Goal: Check status: Check status

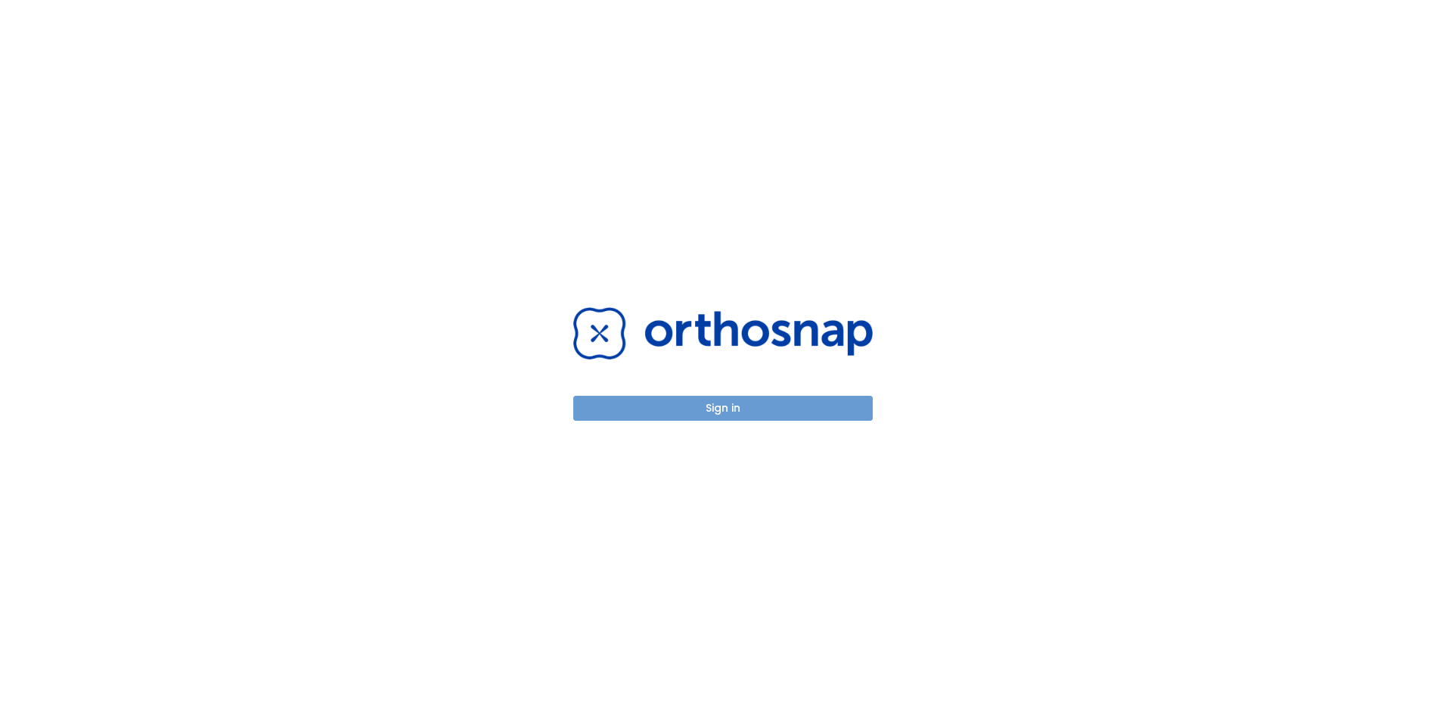
click at [719, 403] on button "Sign in" at bounding box center [723, 408] width 300 height 25
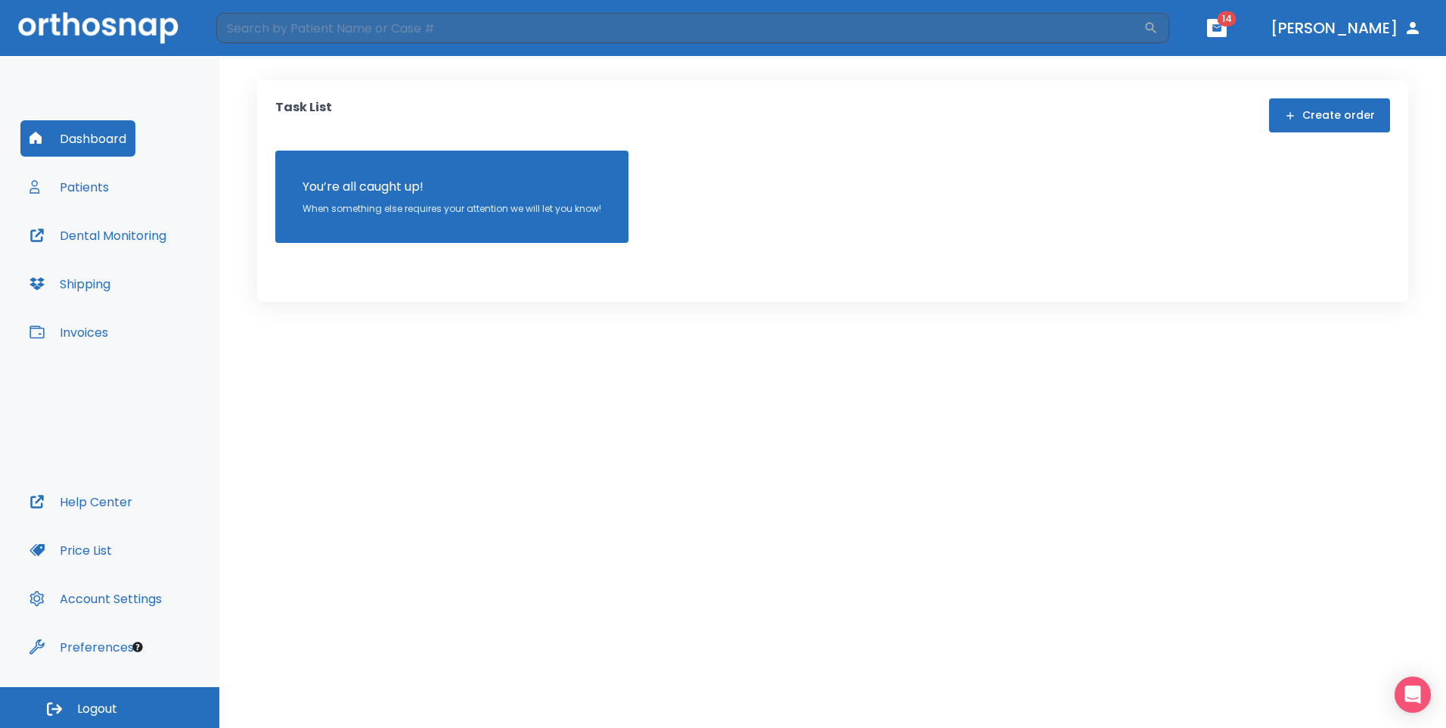
click at [72, 185] on button "Patients" at bounding box center [69, 187] width 98 height 36
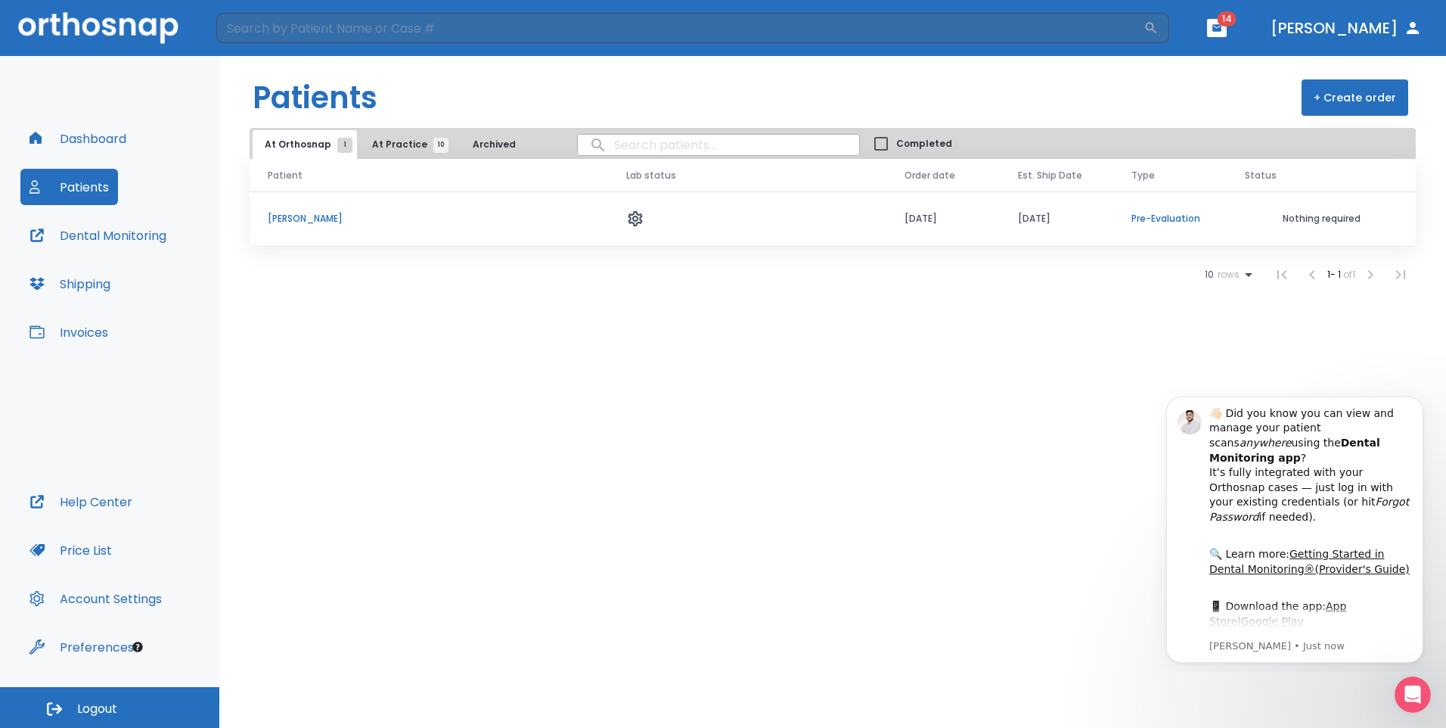
click at [76, 141] on button "Dashboard" at bounding box center [77, 138] width 115 height 36
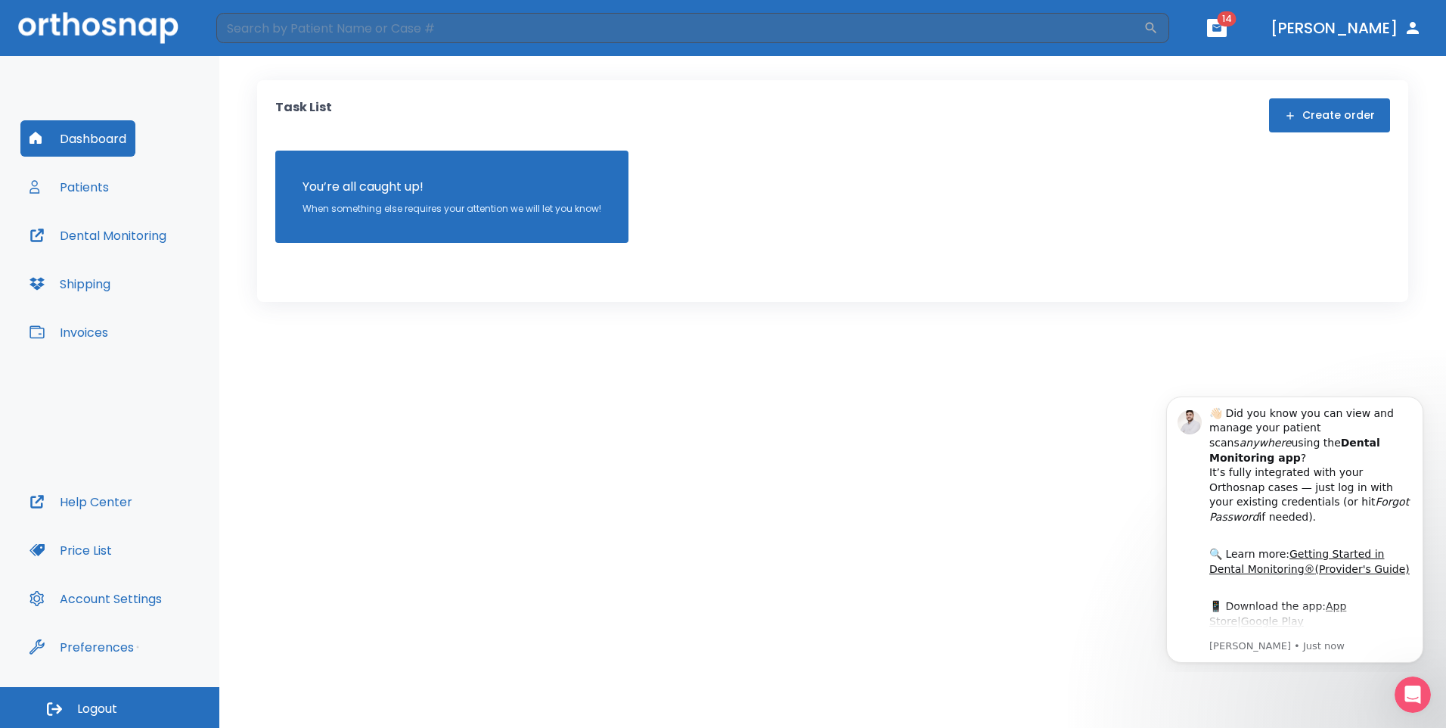
click at [89, 186] on button "Patients" at bounding box center [69, 187] width 98 height 36
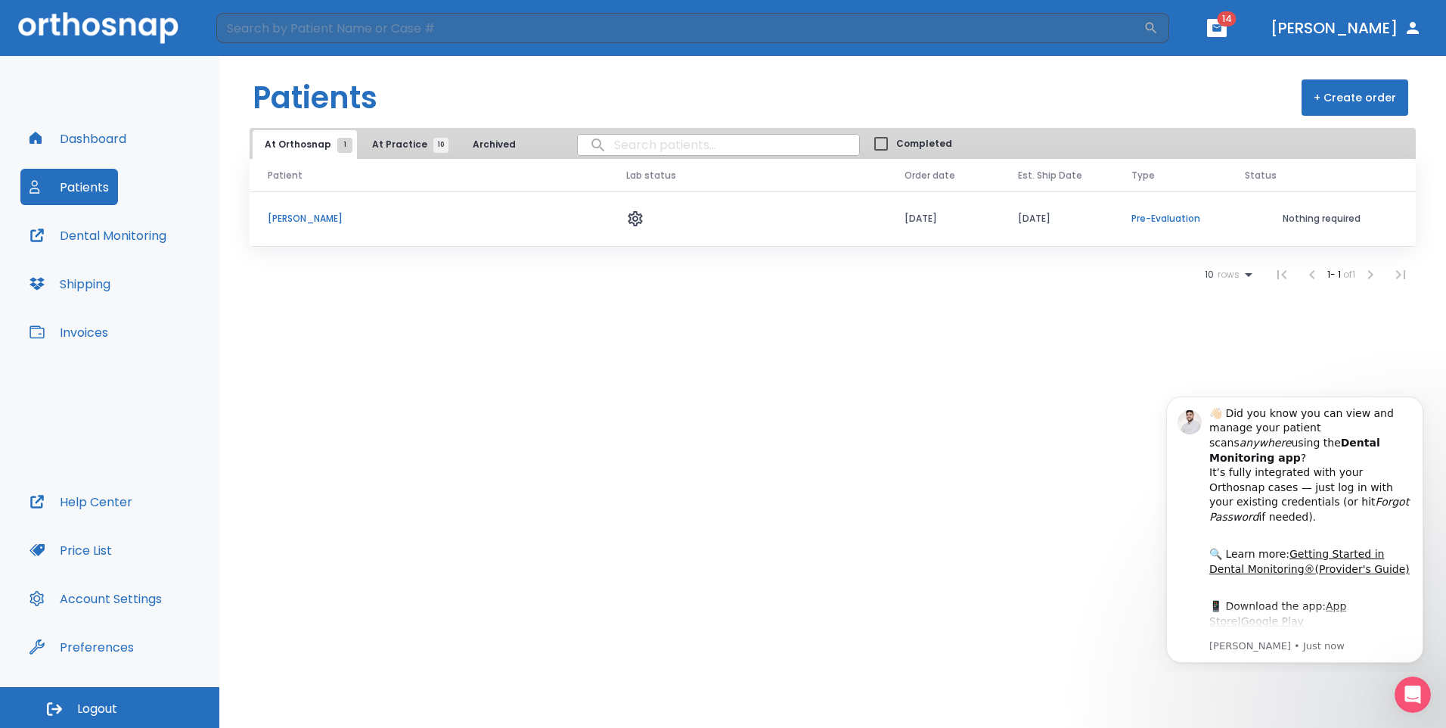
click at [338, 141] on span "1" at bounding box center [344, 145] width 15 height 15
click at [422, 146] on span "At Practice 10" at bounding box center [406, 145] width 69 height 14
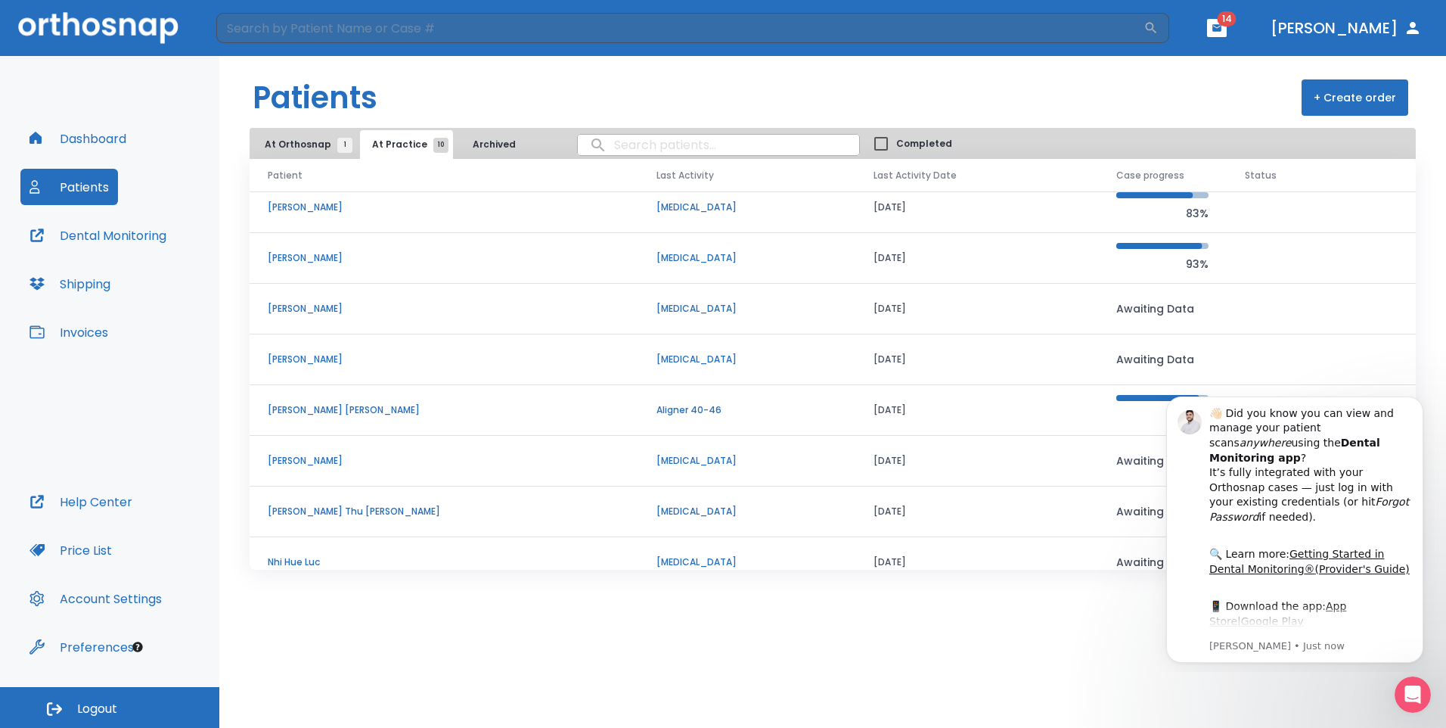
scroll to position [129, 0]
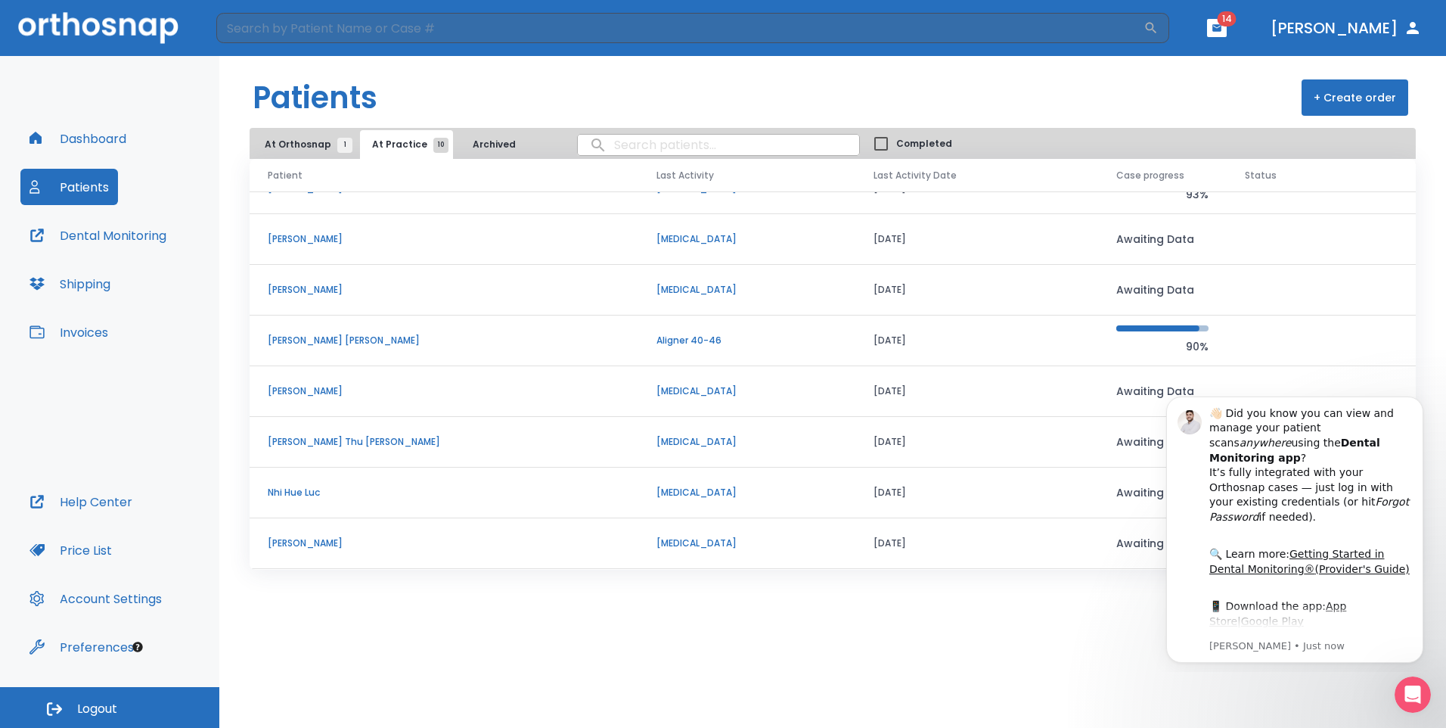
click at [287, 545] on p "[PERSON_NAME]" at bounding box center [444, 543] width 353 height 14
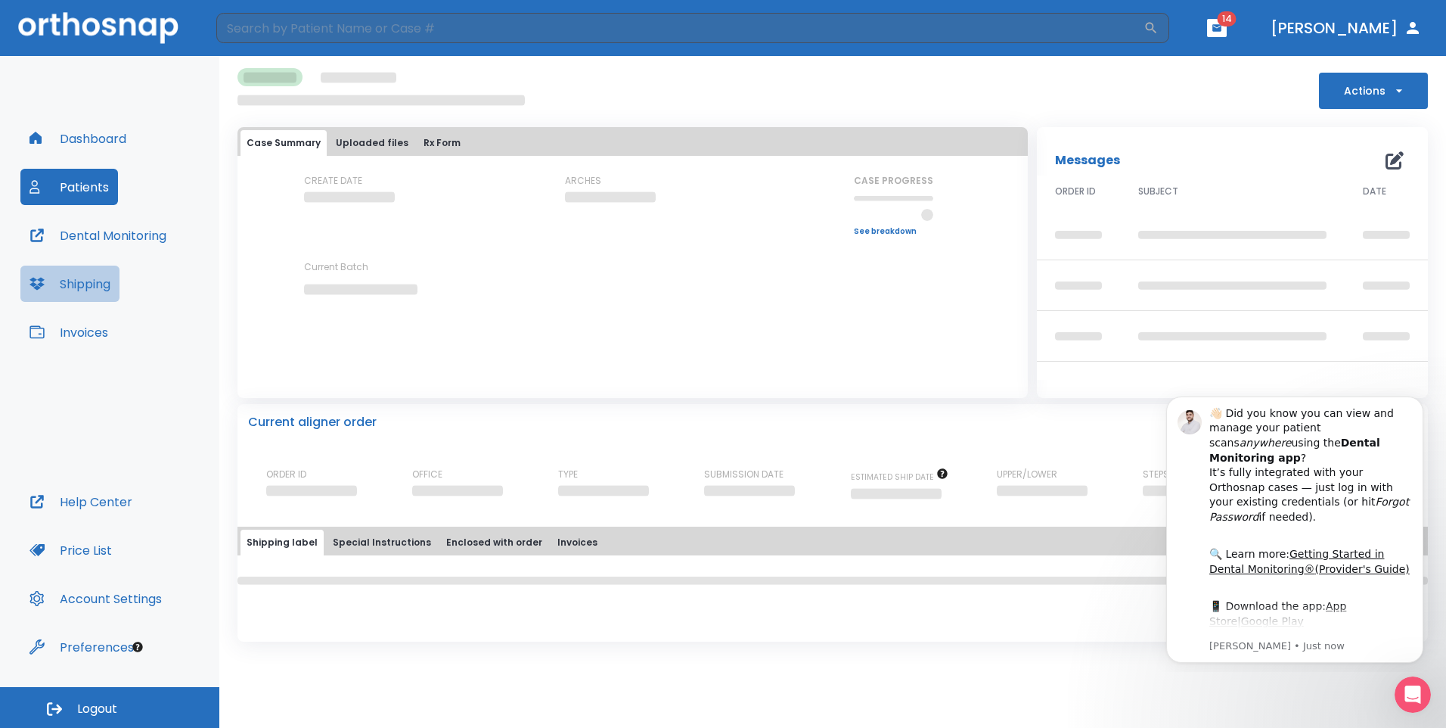
click at [94, 281] on button "Shipping" at bounding box center [69, 284] width 99 height 36
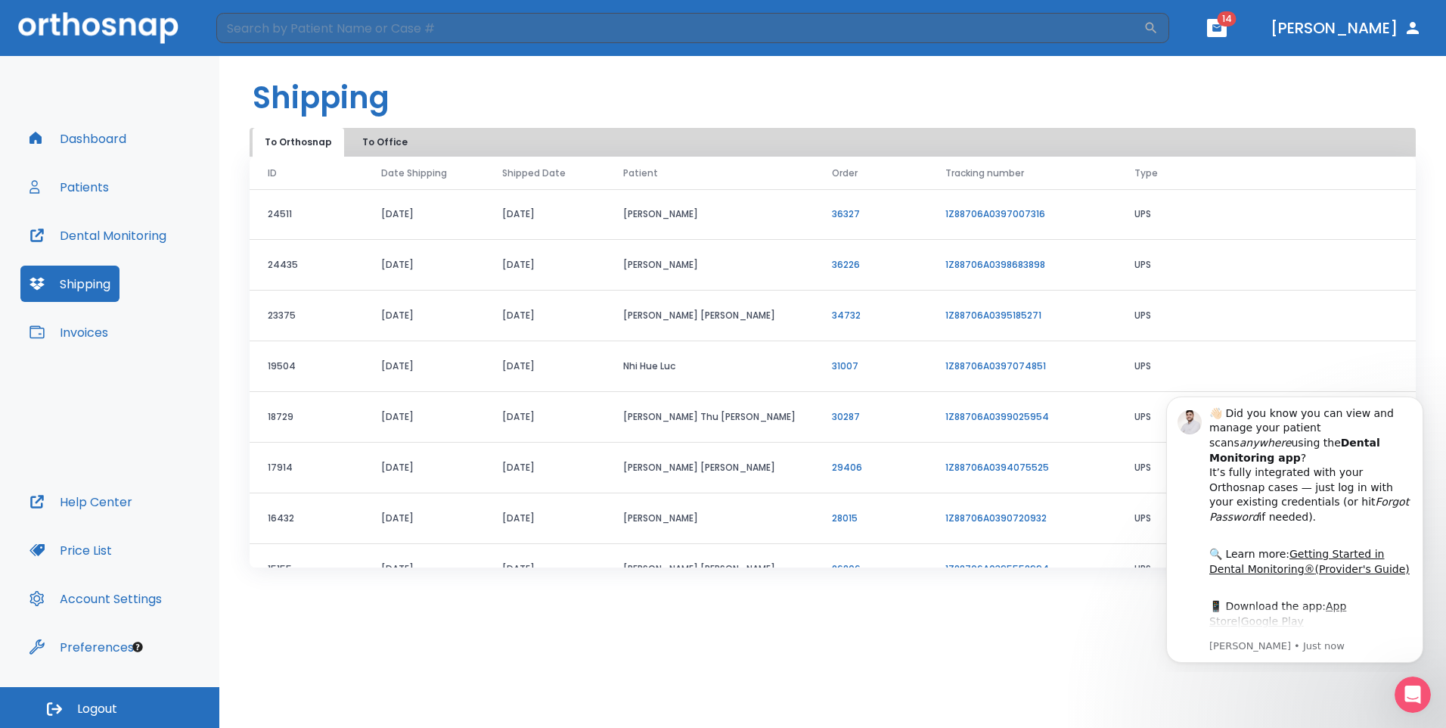
click at [955, 262] on link "1Z88706A0398683898" at bounding box center [996, 264] width 100 height 13
click at [385, 147] on button "To Office" at bounding box center [385, 142] width 76 height 29
click at [961, 212] on link "1Z88706A0398759128" at bounding box center [995, 213] width 98 height 13
